Goal: Information Seeking & Learning: Find specific fact

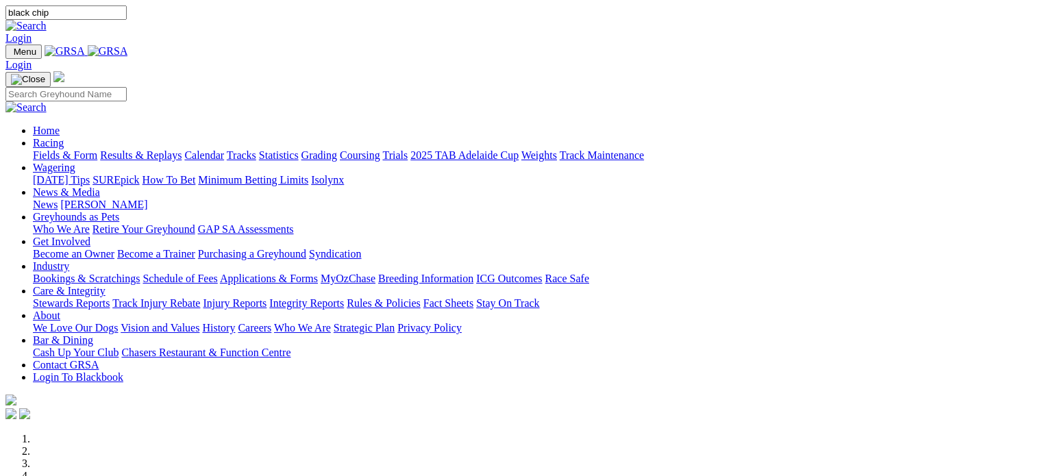
type input "black chip"
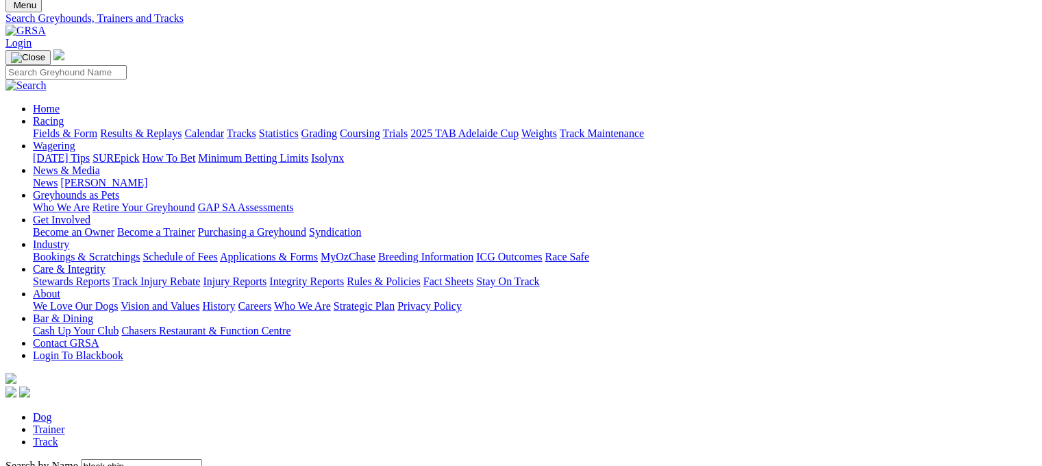
scroll to position [68, 0]
